Goal: Check status: Check status

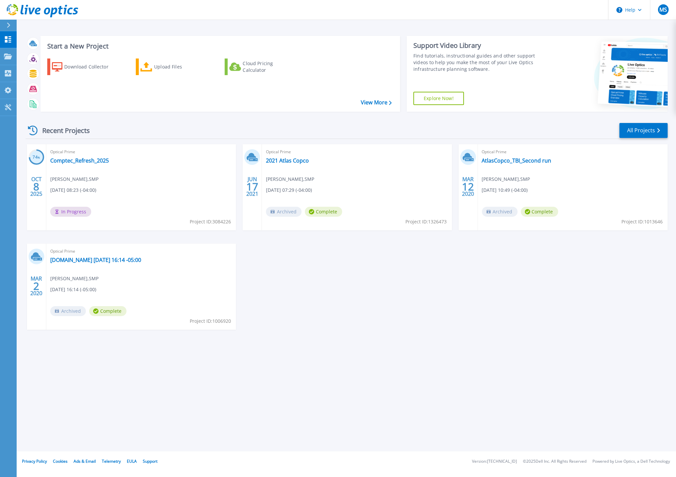
click at [251, 319] on div "74 % OCT 8 2025 Optical Prime Comptec_Refresh_2025 Mike Sager , SMP 10/08/2025,…" at bounding box center [343, 243] width 647 height 199
click at [422, 278] on div "74 % OCT 8 2025 Optical Prime Comptec_Refresh_2025 Mike Sager , SMP 10/08/2025,…" at bounding box center [343, 243] width 647 height 199
click at [525, 161] on link "AtlasCopco_TBI_Second run" at bounding box center [517, 160] width 70 height 7
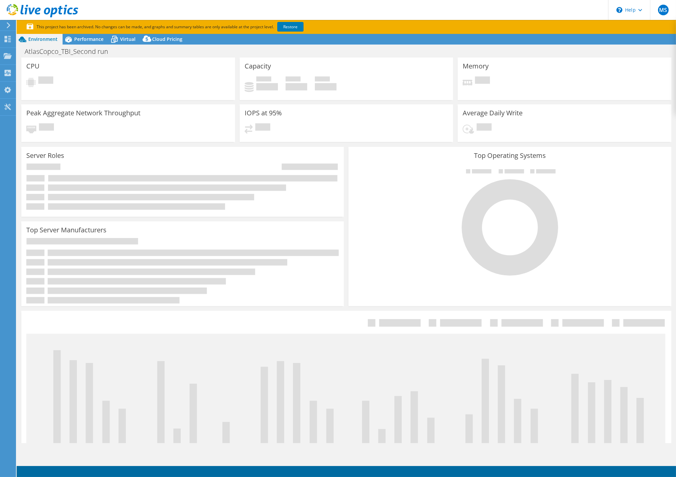
select select "USD"
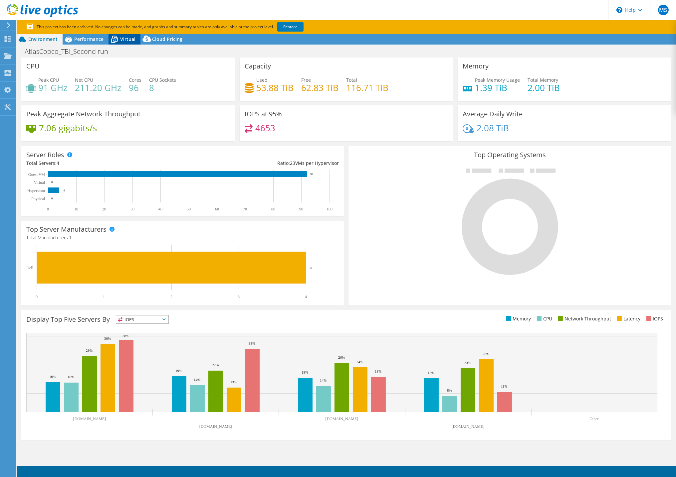
click at [121, 39] on span "Virtual" at bounding box center [127, 39] width 15 height 6
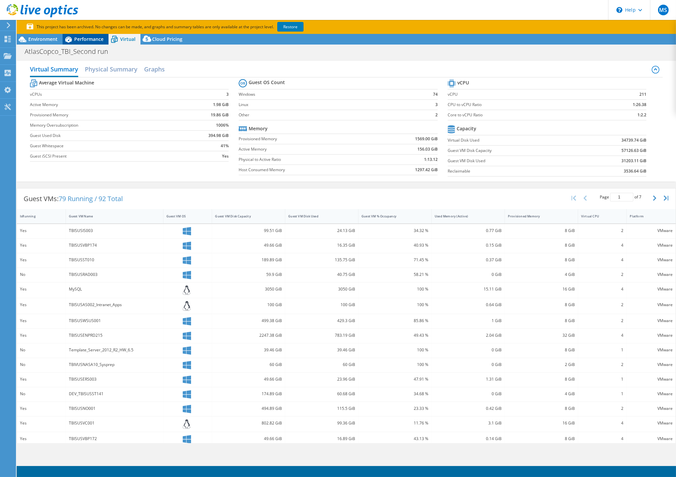
drag, startPoint x: 121, startPoint y: 39, endPoint x: 86, endPoint y: 39, distance: 35.3
click at [86, 39] on span "Performance" at bounding box center [88, 39] width 29 height 6
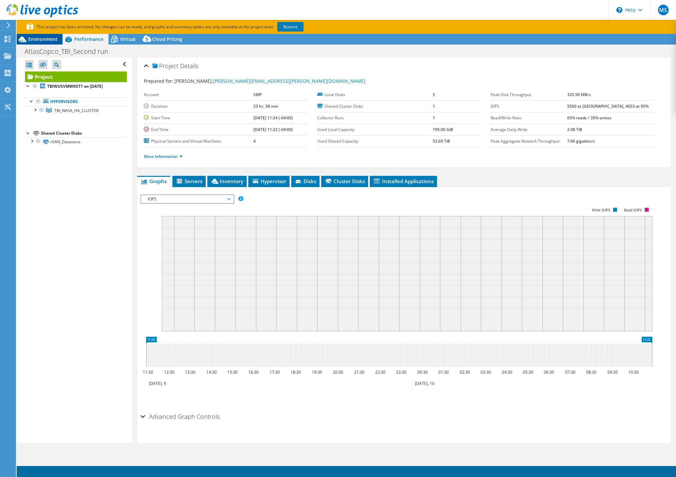
click at [51, 42] on span "Environment" at bounding box center [42, 39] width 29 height 6
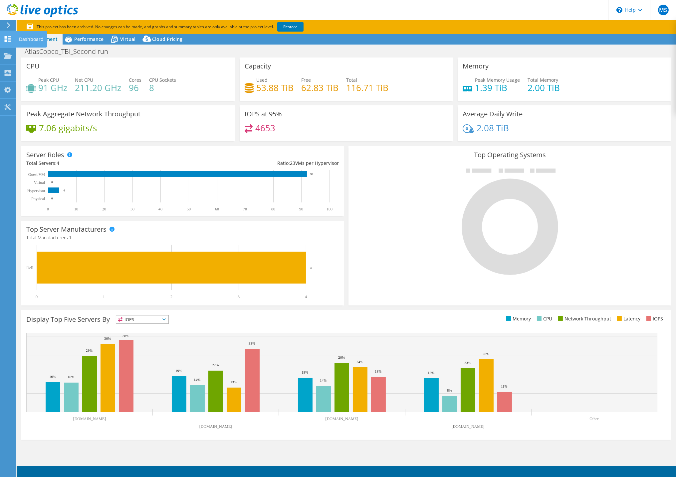
click at [9, 36] on use at bounding box center [8, 39] width 6 height 6
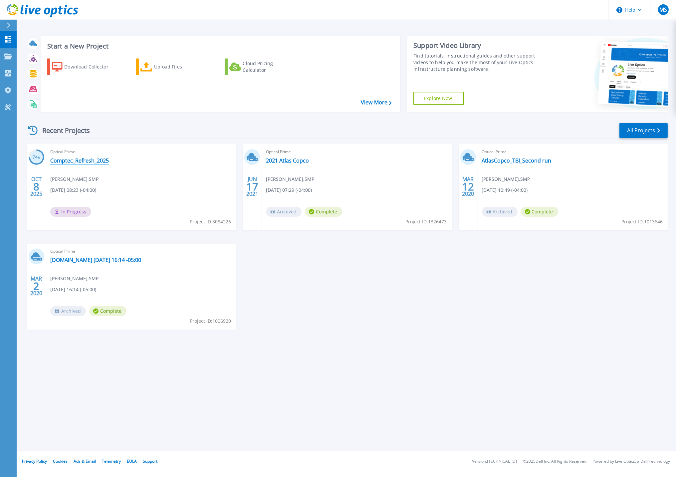
click at [81, 160] on link "Comptec_Refresh_2025" at bounding box center [79, 160] width 59 height 7
